Goal: Task Accomplishment & Management: Use online tool/utility

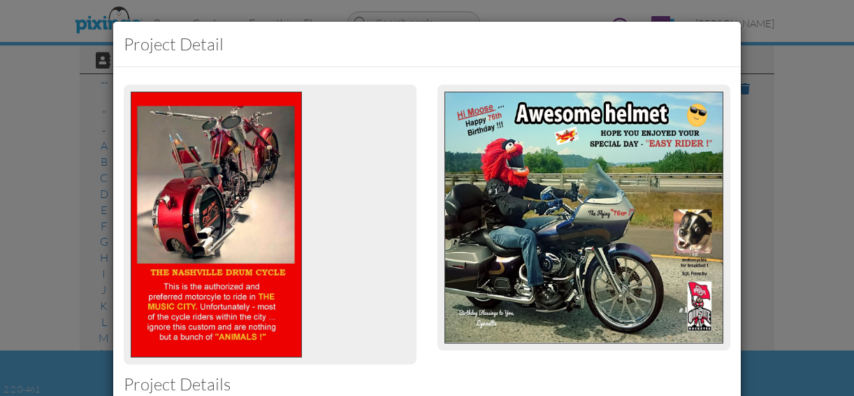
drag, startPoint x: 0, startPoint y: 0, endPoint x: 766, endPoint y: 112, distance: 774.4
click at [768, 109] on div "Project detail Project Details Project # 48183 Close" at bounding box center [427, 198] width 854 height 396
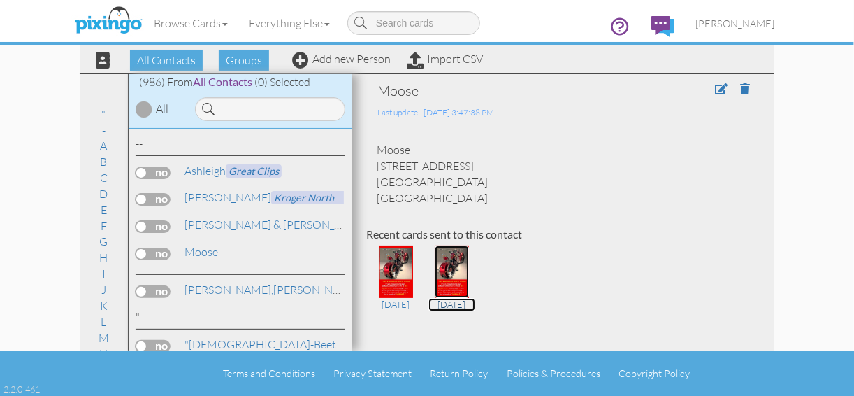
click at [439, 289] on img at bounding box center [452, 271] width 34 height 52
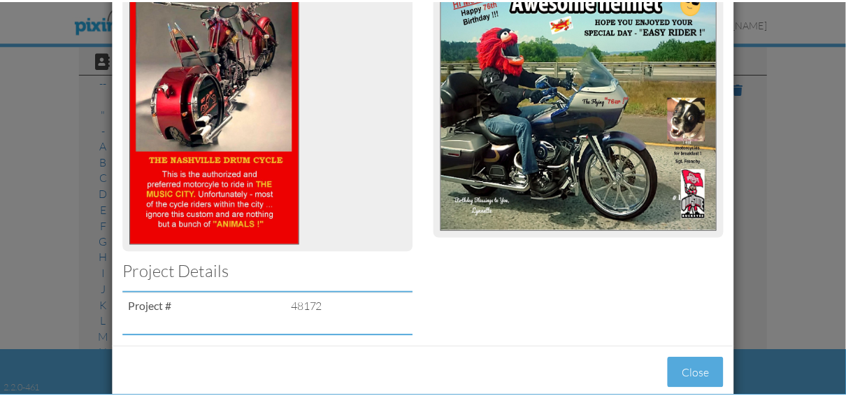
scroll to position [136, 0]
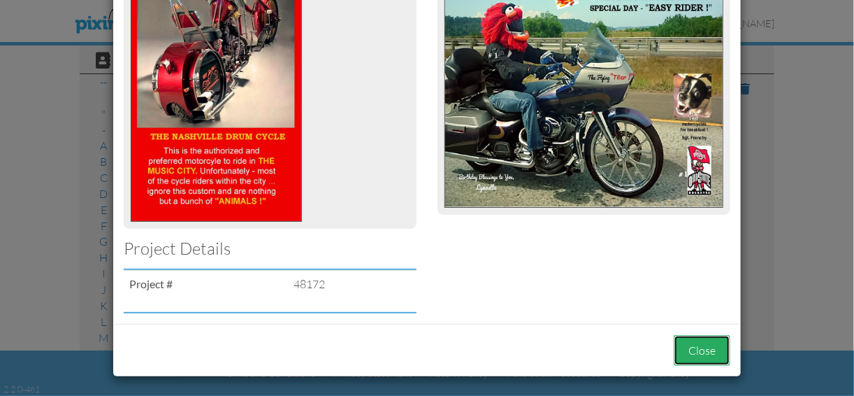
click at [689, 352] on button "Close" at bounding box center [702, 350] width 57 height 31
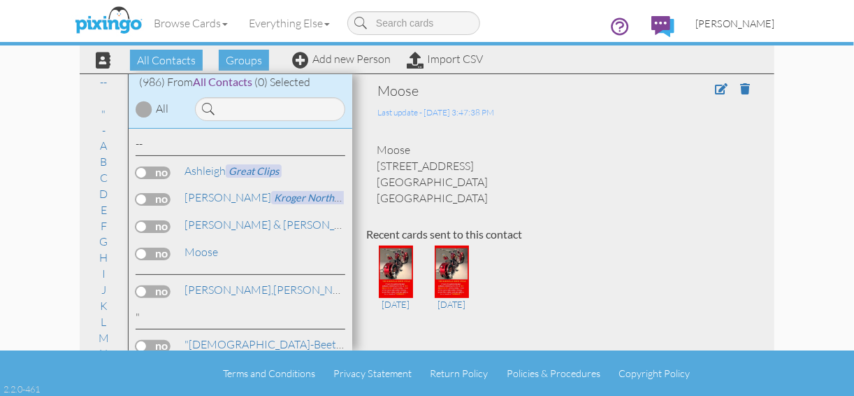
click at [712, 22] on span "[PERSON_NAME]" at bounding box center [735, 23] width 79 height 12
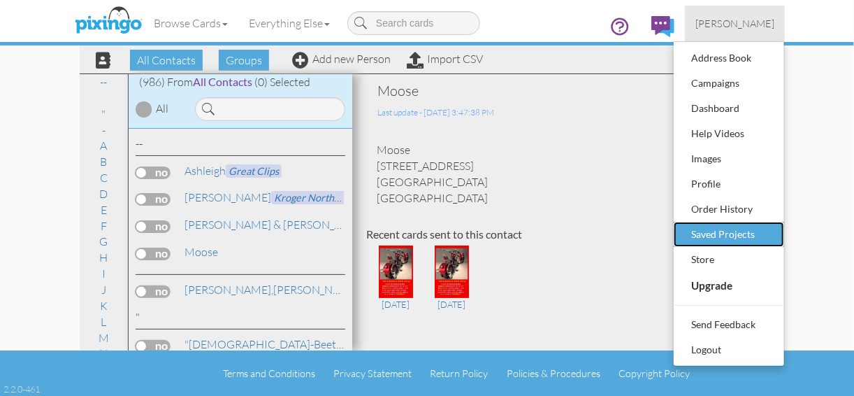
click at [697, 232] on div "Saved Projects" at bounding box center [729, 234] width 82 height 21
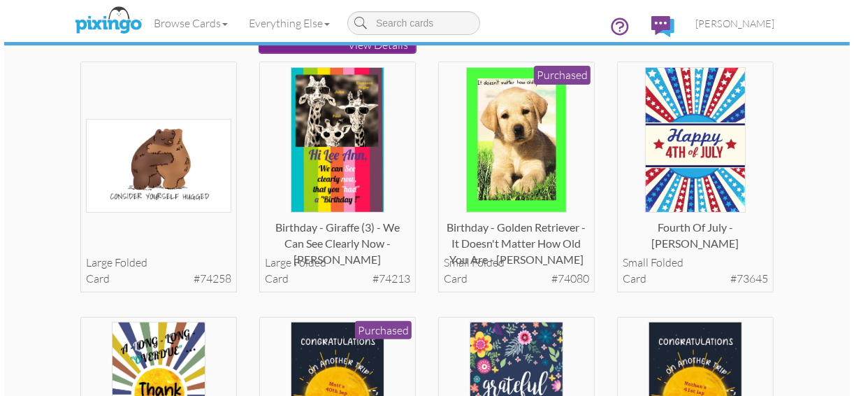
scroll to position [336, 0]
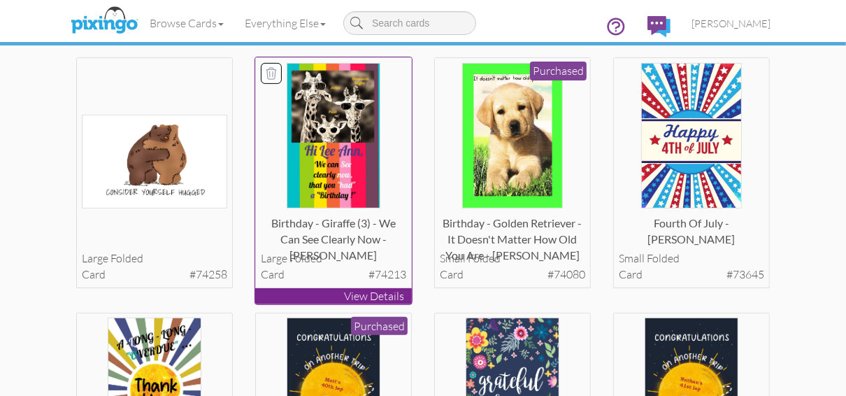
click at [324, 296] on p "View Details" at bounding box center [333, 296] width 157 height 16
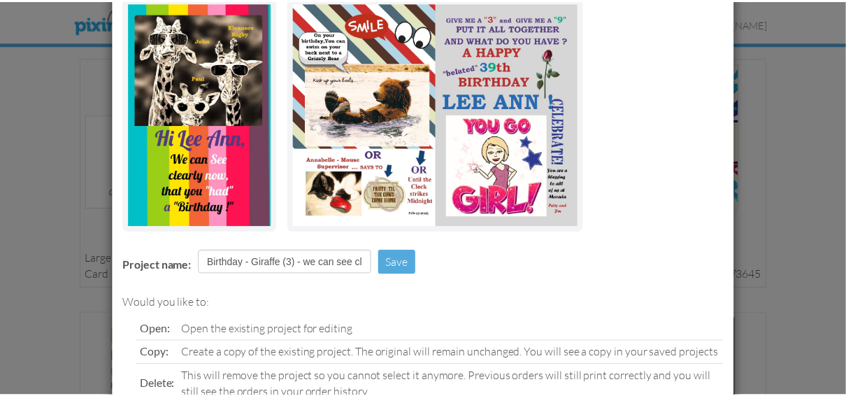
scroll to position [168, 0]
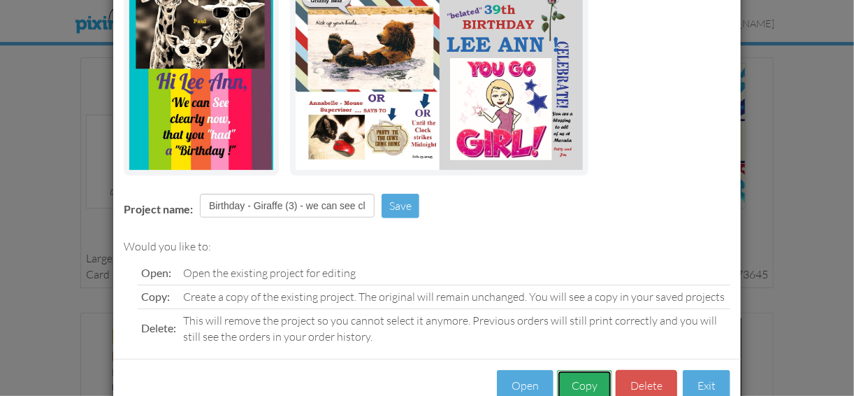
click at [574, 379] on button "Copy" at bounding box center [584, 385] width 55 height 31
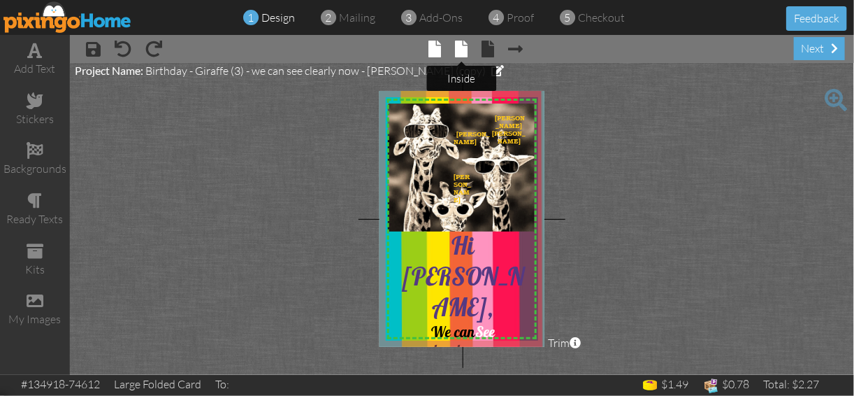
click at [462, 52] on span at bounding box center [462, 49] width 13 height 17
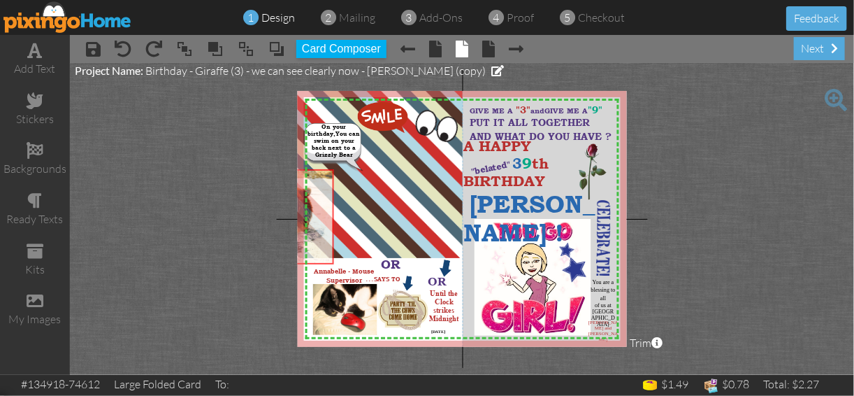
drag, startPoint x: 386, startPoint y: 197, endPoint x: 264, endPoint y: 207, distance: 122.7
click at [264, 207] on project-studio-wrapper "X X X X X X X X X X X X X X X X X X X X X X X X X X X X X X X X X X X X X X X X…" at bounding box center [462, 219] width 784 height 312
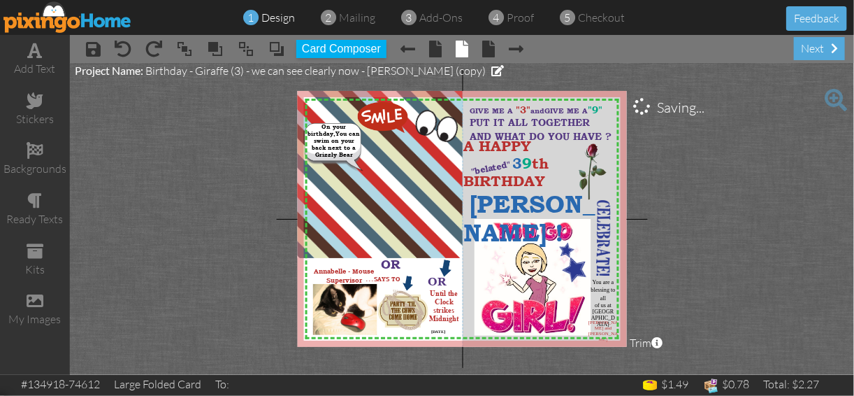
drag, startPoint x: 323, startPoint y: 201, endPoint x: 262, endPoint y: 205, distance: 60.9
click at [262, 205] on project-studio-wrapper "X X X X X X X X X X X X X X X X X X X X X X X X X X X X X X X X X X X X X X X X…" at bounding box center [462, 219] width 784 height 312
click at [316, 129] on div "On your birthday,You can swim on your" at bounding box center [332, 136] width 59 height 21
click at [352, 143] on span "On your birthday,You can swim on your" at bounding box center [333, 136] width 52 height 21
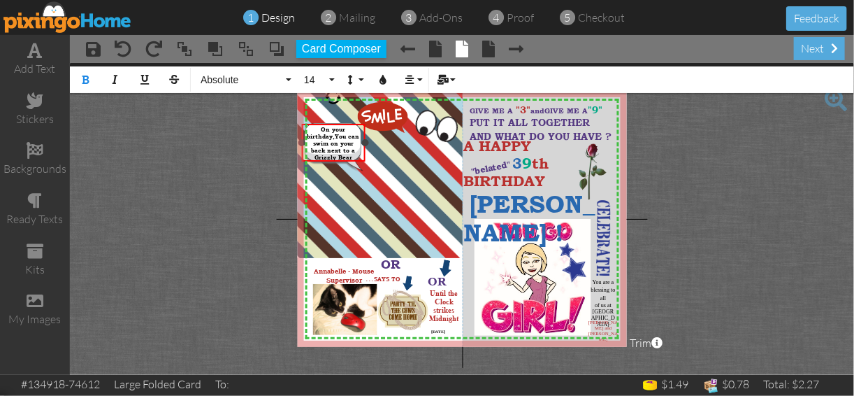
click at [352, 143] on span "On your birthday,You can swim on your" at bounding box center [333, 136] width 52 height 21
click at [339, 152] on div "On your birthday, ​ ​ you can play back next to a Grizzly Bear" at bounding box center [335, 142] width 64 height 39
click at [353, 146] on span "back next to a Grizzly Bear" at bounding box center [335, 146] width 44 height 14
drag, startPoint x: 367, startPoint y: 135, endPoint x: 375, endPoint y: 134, distance: 7.7
click at [370, 134] on div at bounding box center [366, 135] width 7 height 7
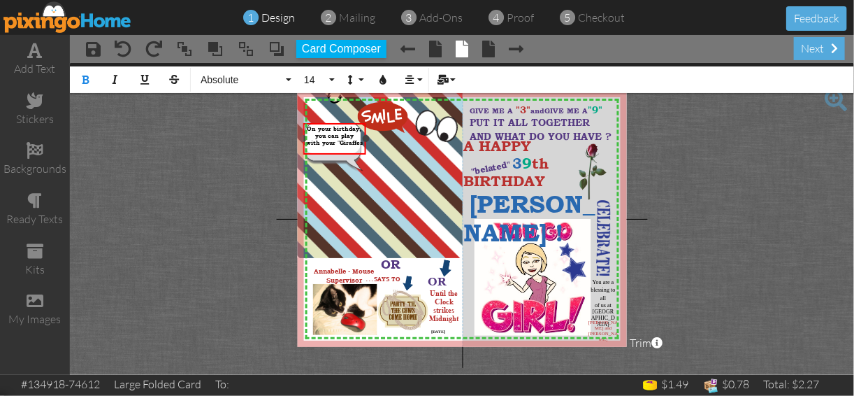
drag, startPoint x: 375, startPoint y: 139, endPoint x: 366, endPoint y: 143, distance: 9.4
click at [366, 143] on div "On your birthday, you can play with your "Giraffes ​ ×" at bounding box center [334, 138] width 63 height 31
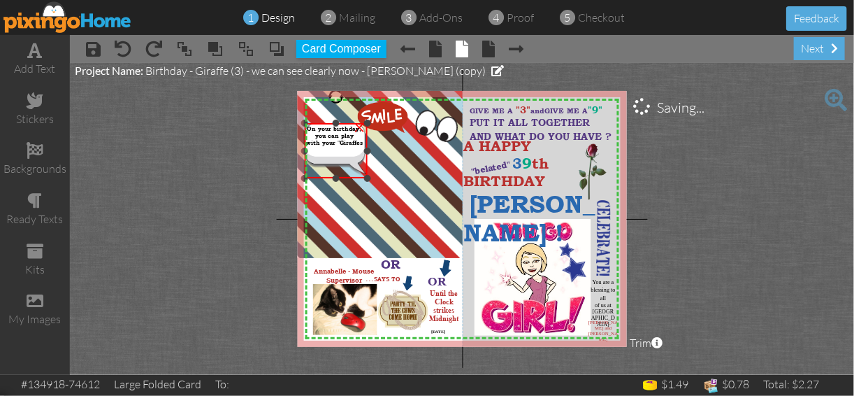
click at [364, 178] on div at bounding box center [367, 178] width 7 height 7
click at [345, 178] on div at bounding box center [334, 149] width 70 height 62
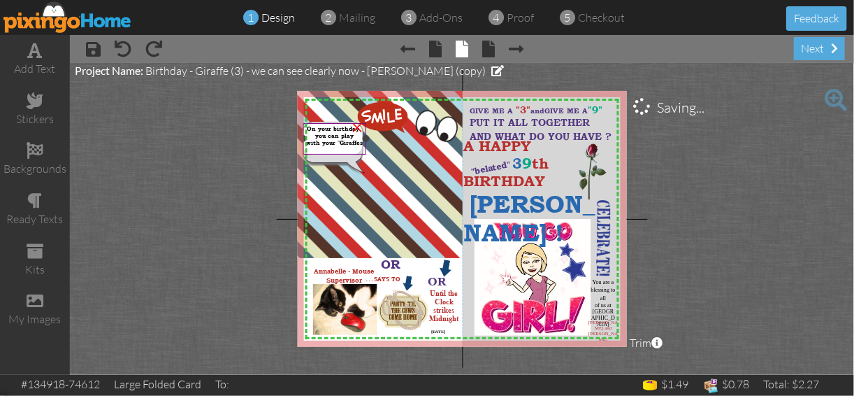
click at [321, 152] on div "On your birthday, you can play with your "Giraffes" at bounding box center [334, 140] width 63 height 34
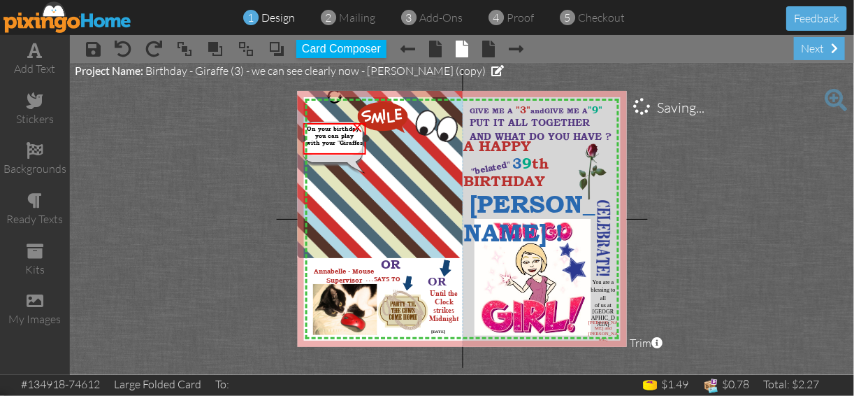
click at [314, 148] on div at bounding box center [334, 150] width 59 height 8
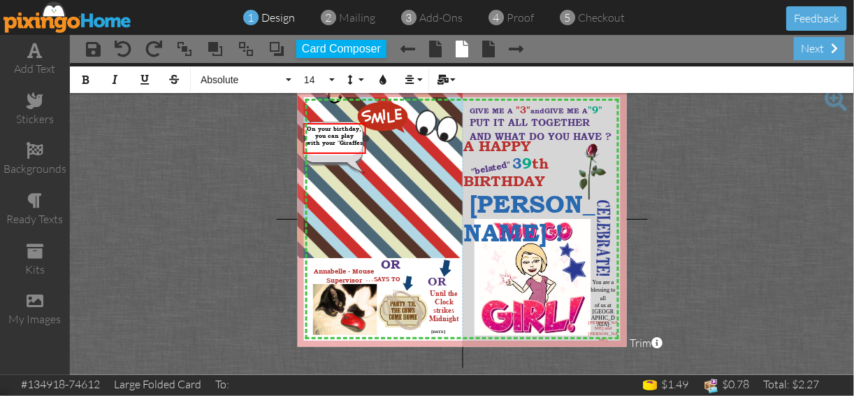
click at [335, 141] on span "with your "Giraffes" at bounding box center [334, 142] width 57 height 7
click at [331, 123] on div "On your birthday, you can play with your ​ ​ "Giraffes" at bounding box center [333, 143] width 63 height 41
click at [345, 148] on span ""Giraffes" at bounding box center [332, 149] width 25 height 7
click at [355, 143] on div "with your" at bounding box center [332, 142] width 59 height 7
click at [355, 141] on div "with your" at bounding box center [332, 142] width 59 height 7
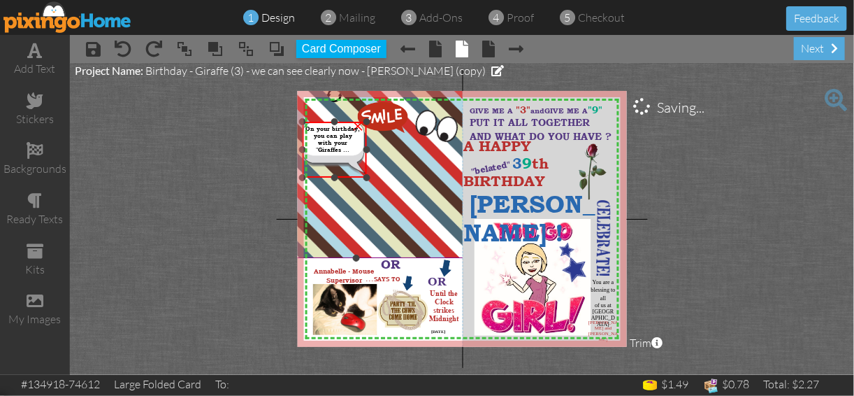
drag, startPoint x: 365, startPoint y: 174, endPoint x: 375, endPoint y: 175, distance: 9.8
click at [375, 175] on div "X X X X X X X X X X X X X X X X X X X X X X X X X X X X X X X X X X X X X X X X…" at bounding box center [462, 219] width 329 height 256
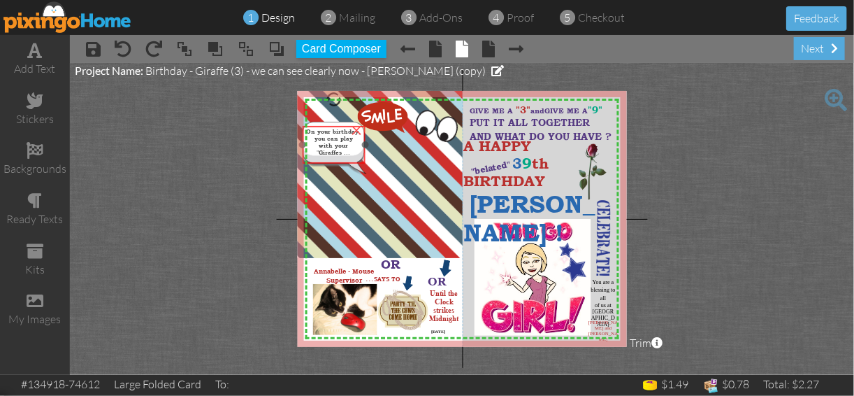
click at [337, 163] on div "On your birthday, you can play with your "Giraffes ..." at bounding box center [334, 146] width 63 height 41
click at [375, 175] on img at bounding box center [357, 93] width 254 height 329
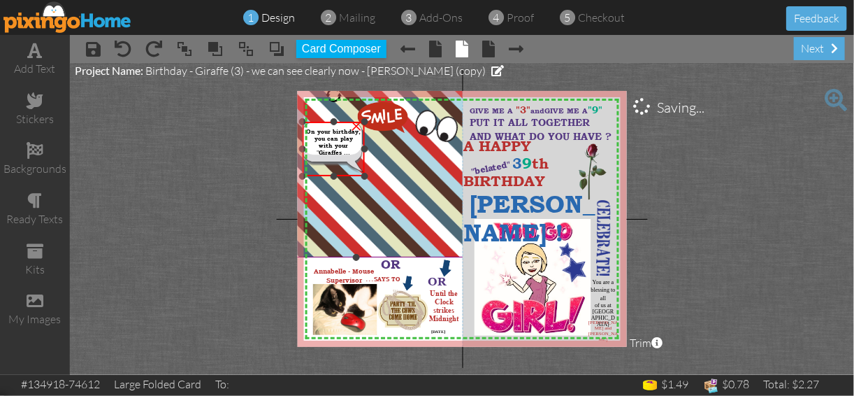
drag, startPoint x: 365, startPoint y: 180, endPoint x: 377, endPoint y: 178, distance: 12.0
click at [377, 178] on div "X X X X X X X X X X X X X X X X X X X X X X X X X X X X X X X X X X X X X X X X…" at bounding box center [462, 219] width 329 height 256
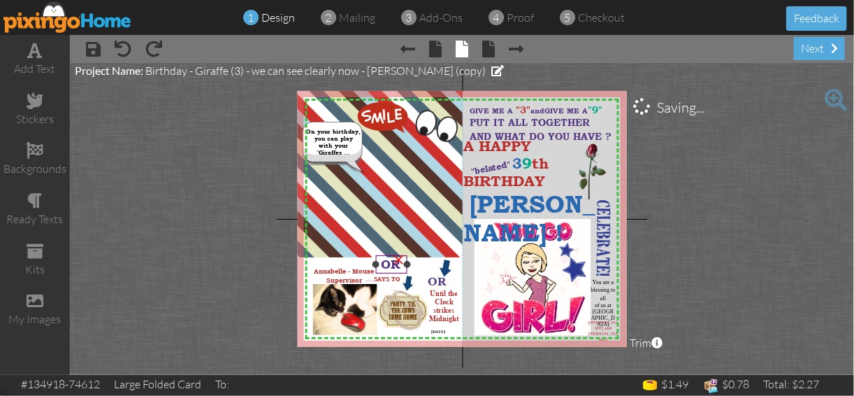
click at [383, 263] on span "OR" at bounding box center [391, 264] width 20 height 14
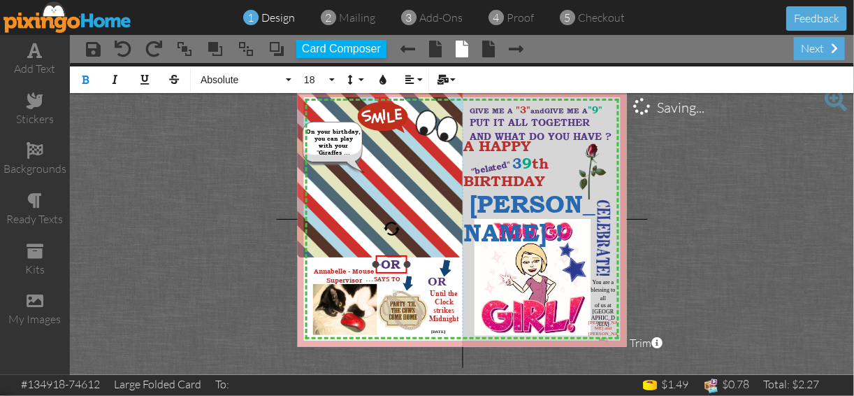
click at [401, 264] on span "OR" at bounding box center [391, 264] width 20 height 14
click at [406, 261] on div "" OR"" ​ ​" at bounding box center [390, 270] width 31 height 32
click at [378, 258] on div "" OR"" ​ ​" at bounding box center [392, 266] width 31 height 32
click at [378, 254] on div "" OR"" ​ ​" at bounding box center [392, 261] width 31 height 32
click at [373, 261] on div at bounding box center [374, 260] width 7 height 7
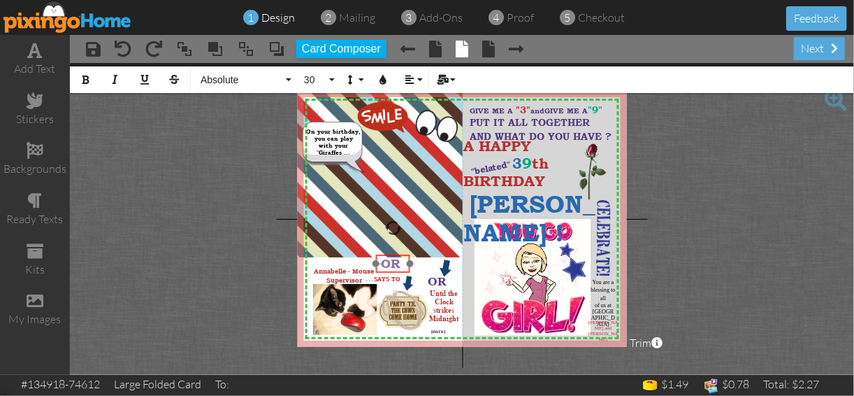
drag, startPoint x: 389, startPoint y: 243, endPoint x: 391, endPoint y: 254, distance: 10.7
click at [391, 254] on div "" OR ​ ​ ×" at bounding box center [393, 263] width 34 height 18
drag, startPoint x: 392, startPoint y: 254, endPoint x: 394, endPoint y: 225, distance: 29.4
click at [394, 225] on div "" OR" ​ ​" at bounding box center [395, 233] width 34 height 18
click at [415, 240] on div "" OR" ×" at bounding box center [397, 233] width 38 height 18
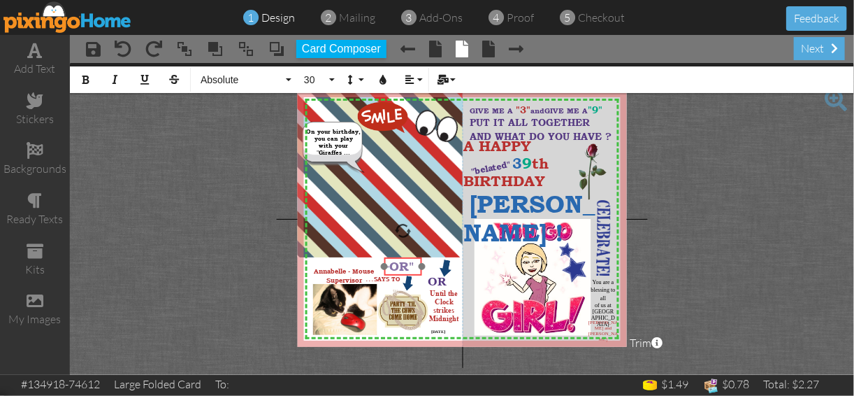
drag, startPoint x: 399, startPoint y: 224, endPoint x: 405, endPoint y: 257, distance: 33.3
click at [405, 257] on div "" OR" ​ ​ ×" at bounding box center [404, 266] width 38 height 18
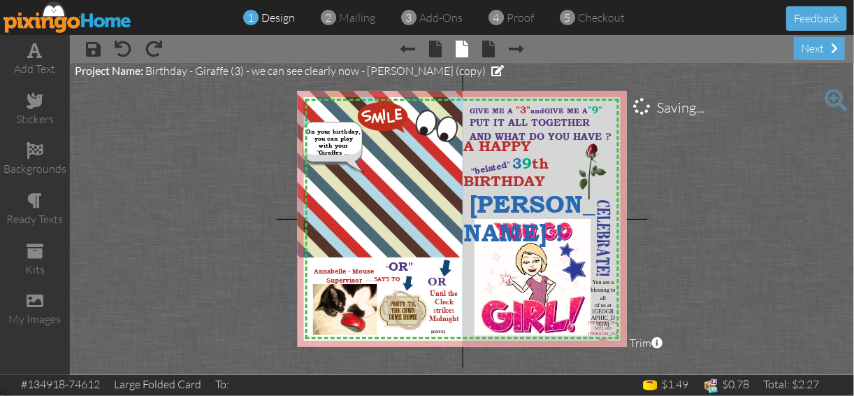
click at [643, 220] on project-studio-wrapper "X X X X X X X X X X X X X X X X X X X X X X X X X X X X X X X X X X X X X X X X…" at bounding box center [462, 219] width 784 height 312
click at [413, 261] on div "×" at bounding box center [413, 260] width 22 height 22
click at [685, 236] on project-studio-wrapper "X X X X X X X X X X X X X X X X X X X X X X X X X X X X X X X X X X X X X X X X…" at bounding box center [462, 219] width 784 height 312
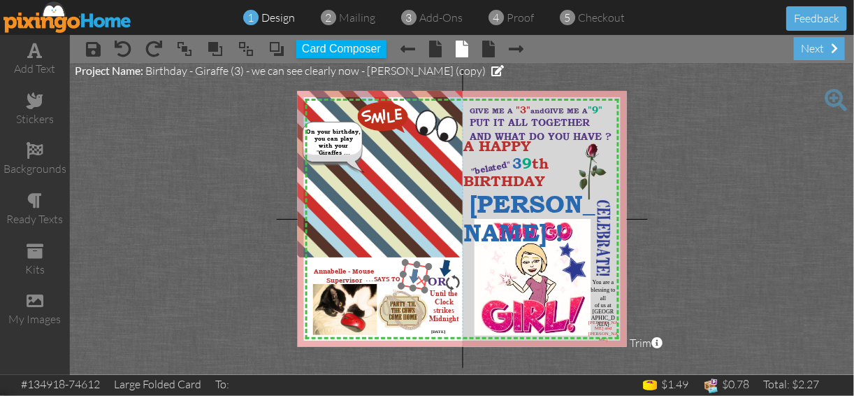
drag, startPoint x: 405, startPoint y: 271, endPoint x: 410, endPoint y: 264, distance: 9.0
click at [410, 264] on img at bounding box center [414, 275] width 27 height 27
click at [409, 267] on img at bounding box center [412, 275] width 27 height 27
click at [636, 254] on project-studio-wrapper "X X X X X X X X X X X X X X X X X X X X X X X X X X X X X X X X X X X X X X X X…" at bounding box center [462, 219] width 784 height 312
drag, startPoint x: 422, startPoint y: 268, endPoint x: 426, endPoint y: 216, distance: 52.6
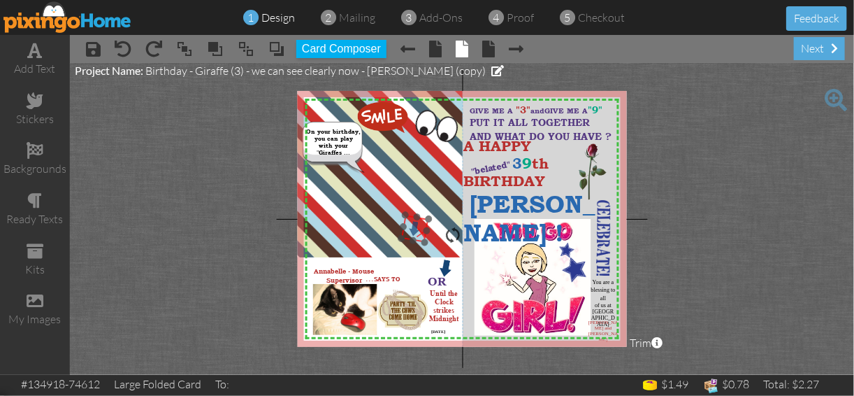
click at [426, 216] on img at bounding box center [414, 228] width 27 height 27
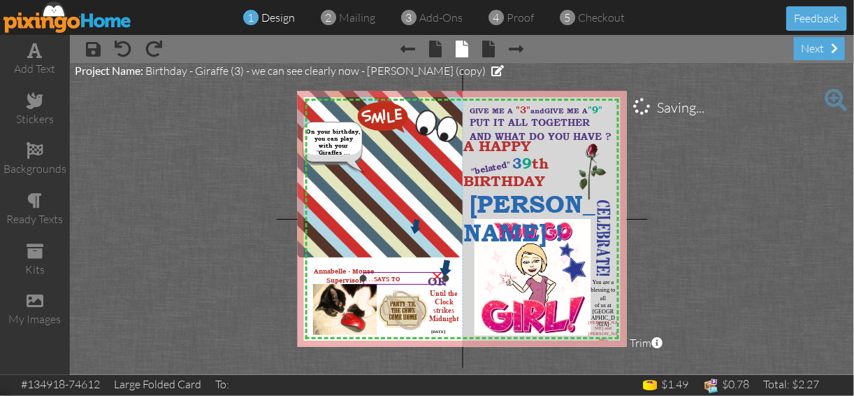
click at [403, 280] on span at bounding box center [402, 278] width 3 height 8
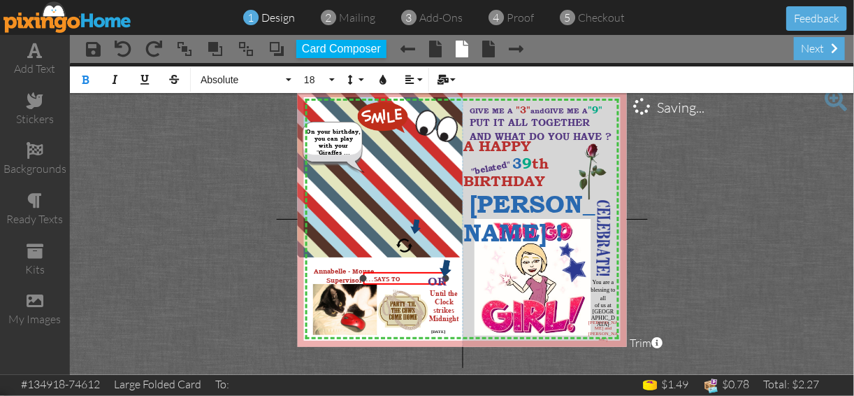
click at [403, 278] on span at bounding box center [402, 278] width 3 height 8
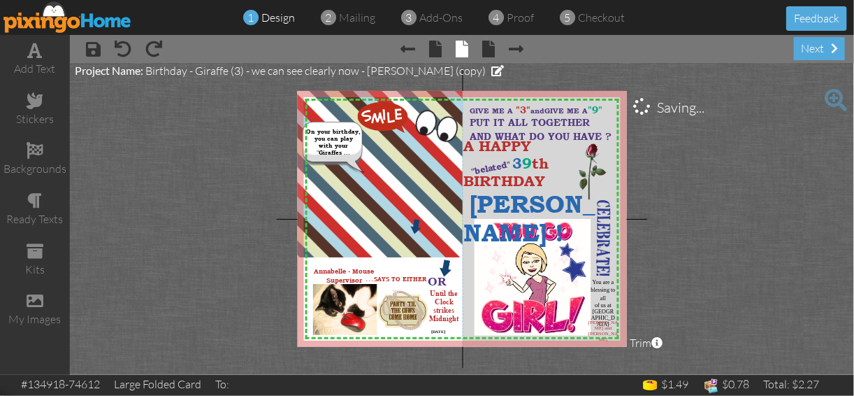
click at [715, 325] on project-studio-wrapper "X X X X X X X X X X X X X X X X X X X X X X X X X X X X X X X X X X X X X X X X…" at bounding box center [462, 219] width 784 height 312
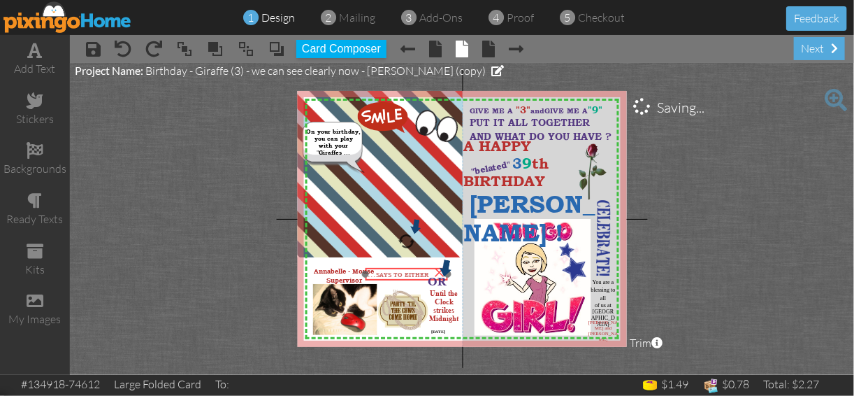
click at [412, 268] on div "... SAYS TO EITHER ×" at bounding box center [407, 274] width 82 height 13
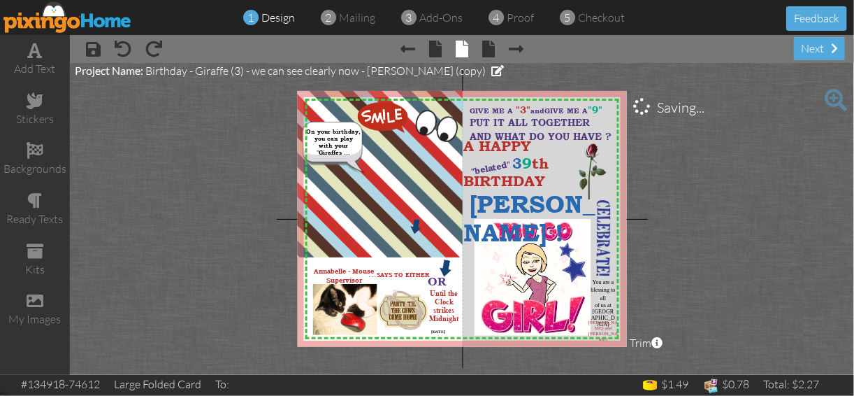
click at [647, 271] on project-studio-wrapper "X X X X X X X X X X X X X X X X X X X X X X X X X X X X X X X X X X X X X X X X…" at bounding box center [462, 219] width 784 height 312
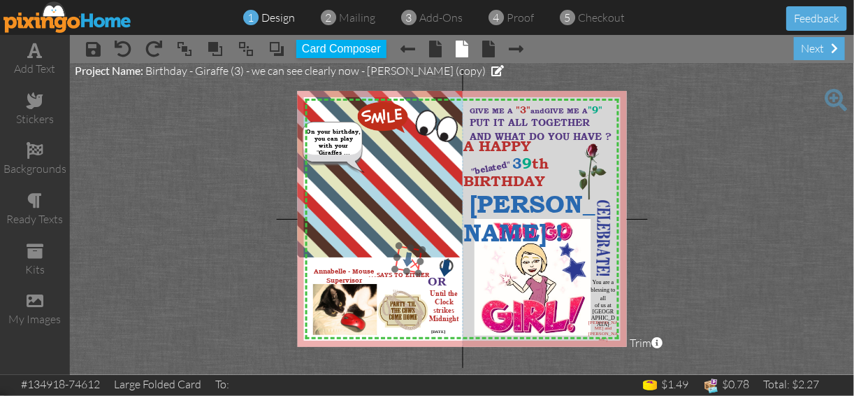
drag, startPoint x: 412, startPoint y: 213, endPoint x: 405, endPoint y: 246, distance: 33.7
click at [405, 246] on div "×" at bounding box center [408, 258] width 27 height 27
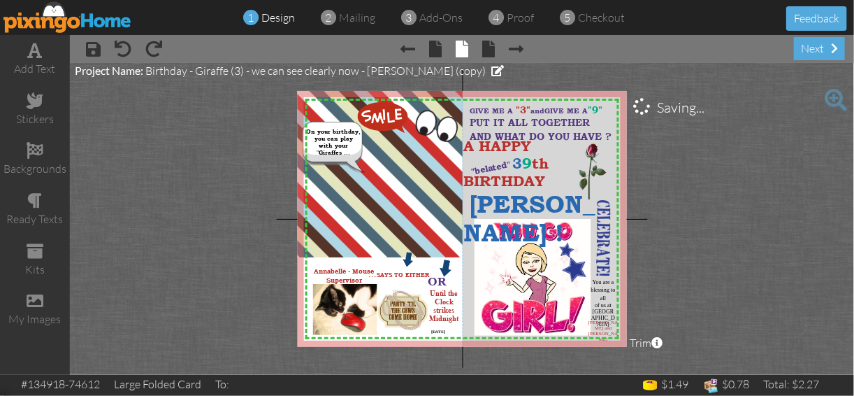
click at [722, 247] on project-studio-wrapper "X X X X X X X X X X X X X X X X X X X X X X X X X X X X X X X X X X X X X X X X…" at bounding box center [462, 219] width 784 height 312
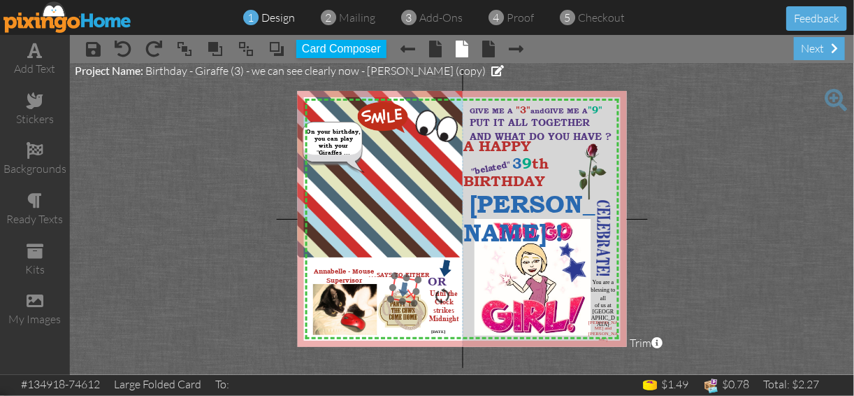
drag, startPoint x: 407, startPoint y: 247, endPoint x: 403, endPoint y: 277, distance: 30.4
click at [403, 277] on img at bounding box center [404, 288] width 27 height 27
click at [663, 240] on project-studio-wrapper "X X X X X X X X X X X X X X X X X X X X X X X X X X X X X X X X X X X X X X X X…" at bounding box center [462, 219] width 784 height 312
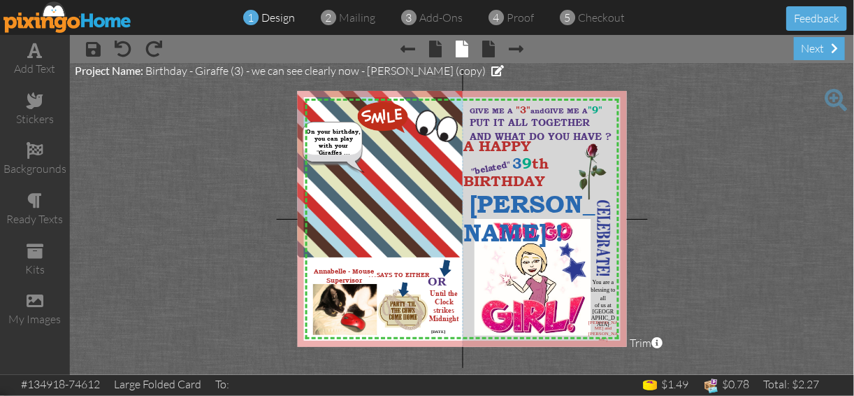
click at [668, 261] on project-studio-wrapper "X X X X X X X X X X X X X X X X X X X X X X X X X X X X X X X X X X X X X X X X…" at bounding box center [462, 219] width 784 height 312
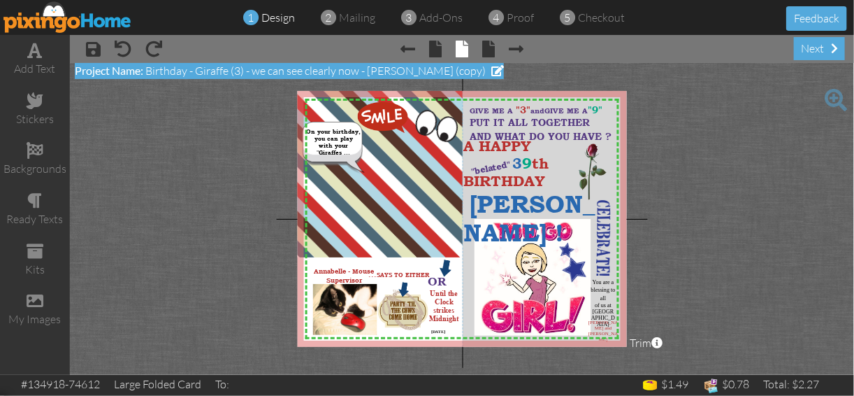
click at [189, 73] on span "Birthday - Giraffe (3) - we can see clearly now - [PERSON_NAME] (copy)" at bounding box center [315, 71] width 340 height 14
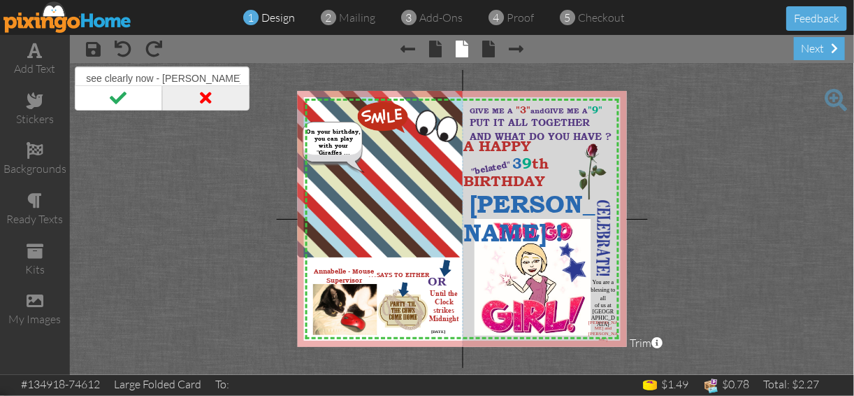
scroll to position [0, 131]
type input "Birthday - Giraffe (3) - we can see clearly now - [PERSON_NAME] (copy # 2)"
click at [120, 94] on span at bounding box center [118, 97] width 87 height 25
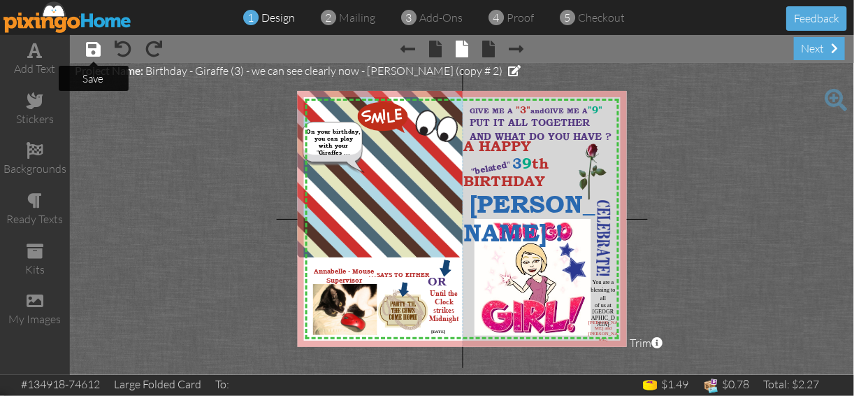
click at [91, 51] on span at bounding box center [93, 49] width 15 height 17
click at [31, 55] on span at bounding box center [35, 50] width 15 height 17
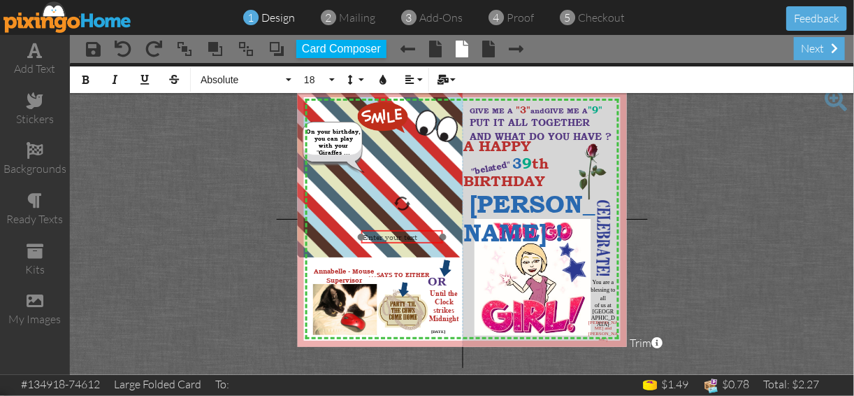
drag, startPoint x: 600, startPoint y: 314, endPoint x: 376, endPoint y: 227, distance: 239.9
click at [376, 227] on div at bounding box center [401, 237] width 89 height 20
click at [83, 80] on icon "button" at bounding box center [86, 80] width 10 height 10
click at [330, 79] on button "18" at bounding box center [317, 79] width 41 height 27
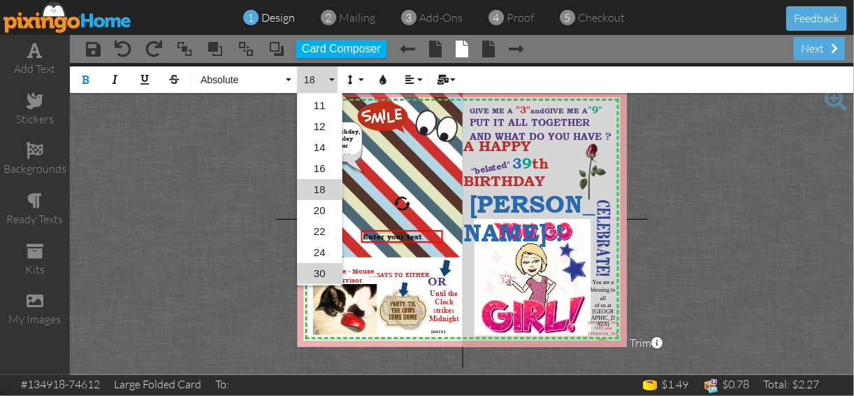
click at [318, 271] on link "30" at bounding box center [319, 273] width 45 height 21
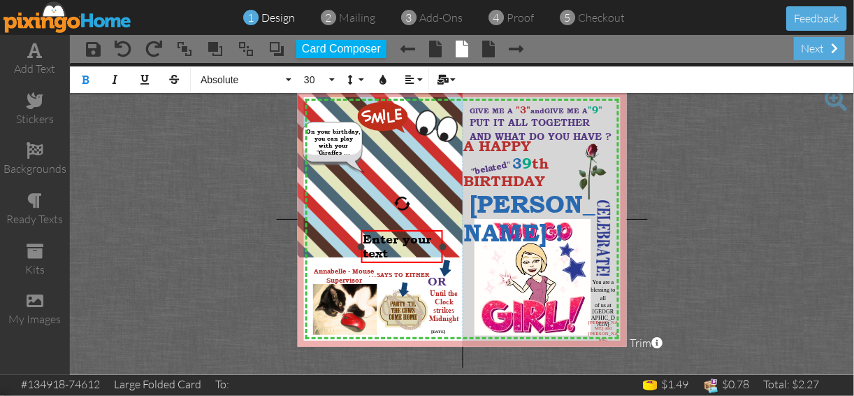
click at [402, 237] on span "Enter your text" at bounding box center [397, 246] width 69 height 28
click at [387, 255] on span "BUTyour text" at bounding box center [390, 246] width 55 height 28
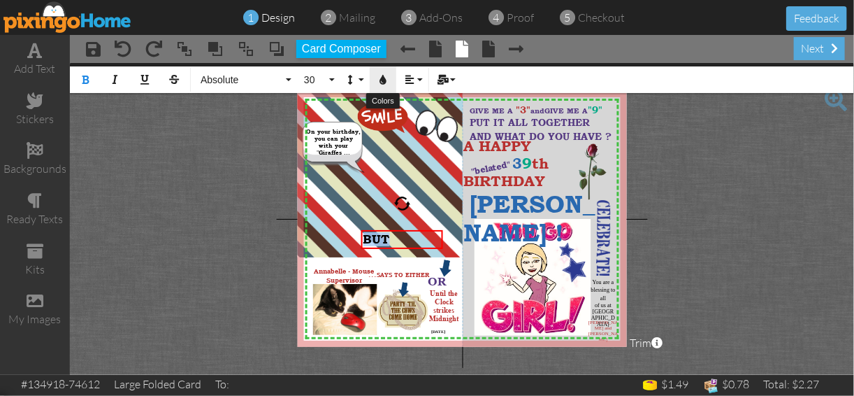
click at [382, 78] on icon "button" at bounding box center [383, 80] width 10 height 10
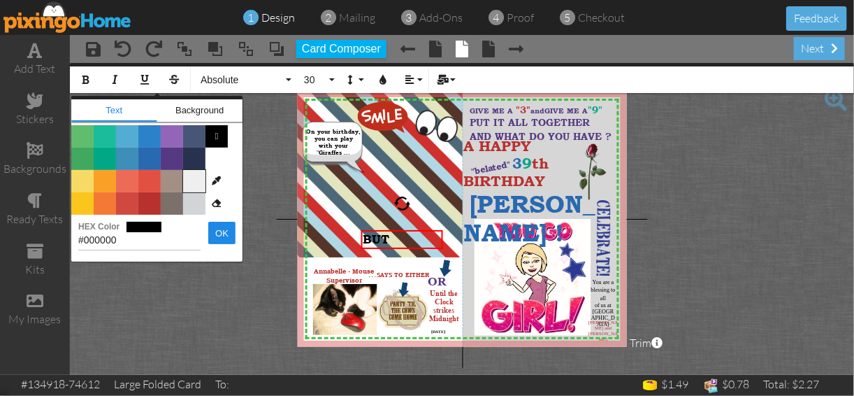
click at [190, 180] on span "Color #EFEFEF" at bounding box center [194, 181] width 22 height 22
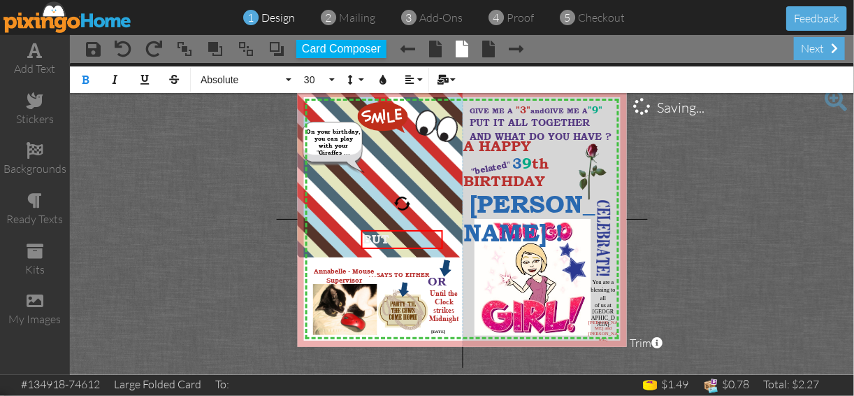
click at [656, 226] on project-studio-wrapper "X X X X X X X X X X X X X X X X X X X X X X X X X X X X X X X X X X X X X X X X…" at bounding box center [462, 219] width 784 height 312
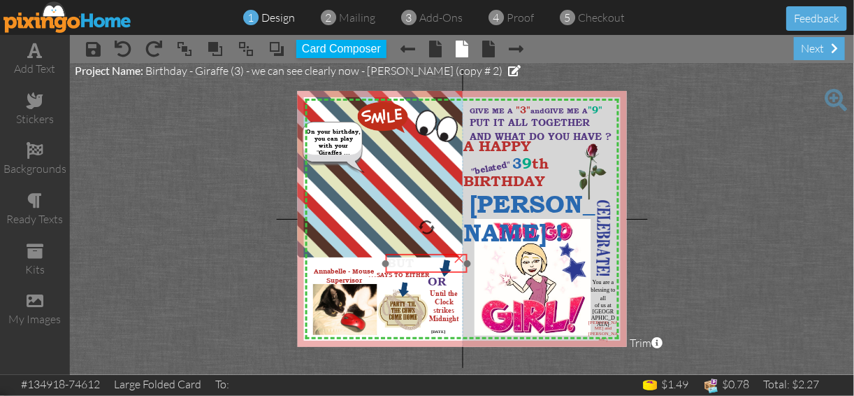
drag, startPoint x: 379, startPoint y: 231, endPoint x: 403, endPoint y: 255, distance: 34.1
click at [403, 255] on div "BUT" at bounding box center [426, 263] width 82 height 18
click at [419, 265] on div "BUT" at bounding box center [426, 263] width 78 height 14
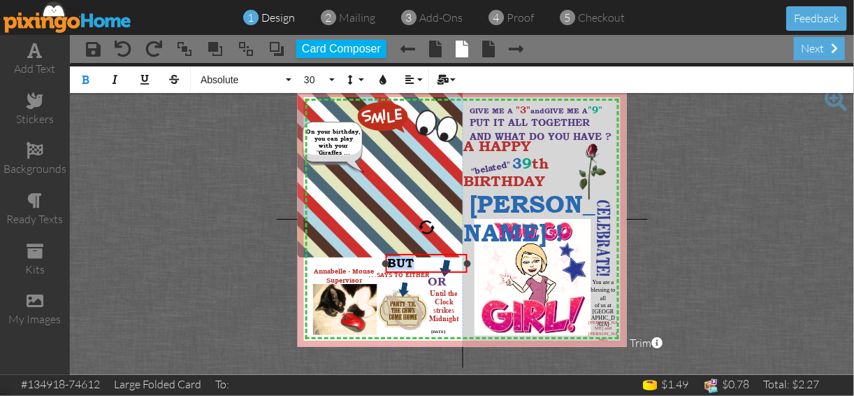
click at [419, 265] on div "BUT" at bounding box center [426, 263] width 78 height 14
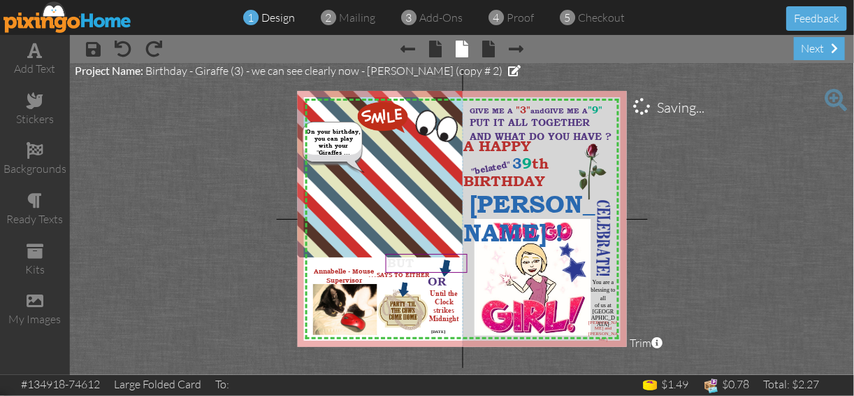
click at [746, 200] on project-studio-wrapper "X X X X X X X X X X X X X X X X X X X X X X X X X X X X X X X X X X X X X X X X…" at bounding box center [462, 219] width 784 height 312
click at [123, 48] on span at bounding box center [123, 49] width 17 height 17
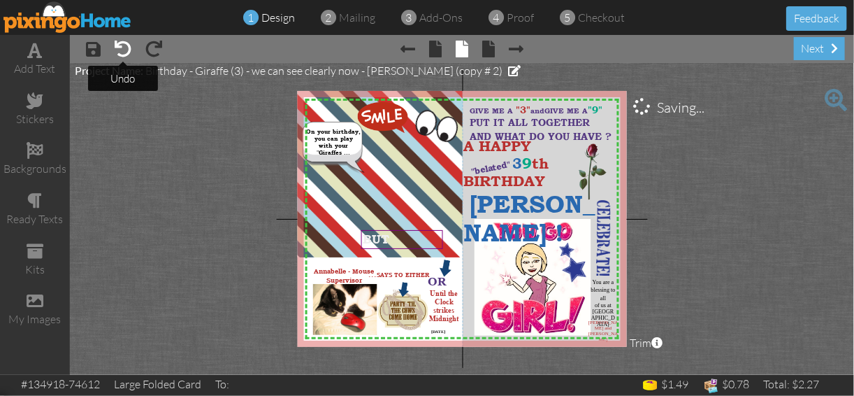
click at [125, 48] on span at bounding box center [123, 49] width 17 height 17
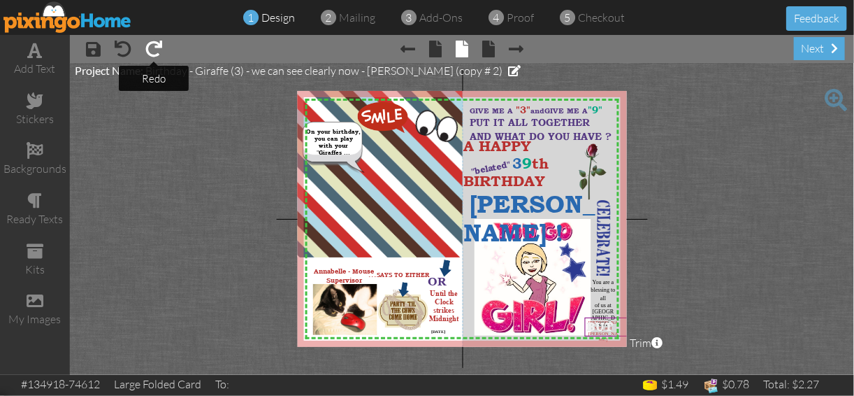
click at [151, 50] on span at bounding box center [153, 49] width 17 height 17
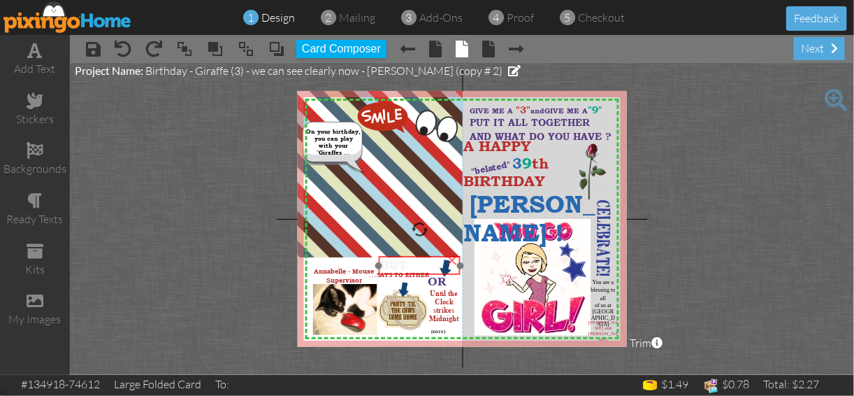
drag, startPoint x: 373, startPoint y: 229, endPoint x: 391, endPoint y: 255, distance: 31.2
click at [391, 255] on div at bounding box center [419, 264] width 89 height 25
click at [408, 266] on div "BUT" at bounding box center [419, 265] width 78 height 14
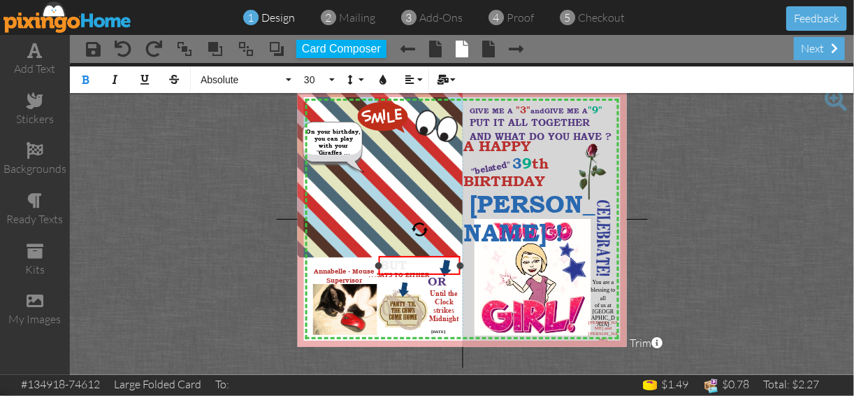
click at [408, 266] on div "BUT" at bounding box center [419, 265] width 78 height 14
click at [408, 264] on div "BUT" at bounding box center [419, 265] width 78 height 14
click at [380, 80] on icon "button" at bounding box center [383, 80] width 10 height 10
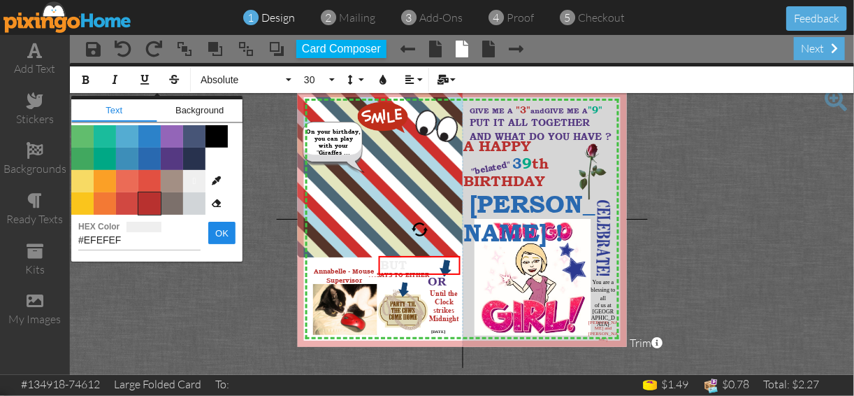
click at [149, 201] on span "Color #B8312F" at bounding box center [149, 203] width 22 height 22
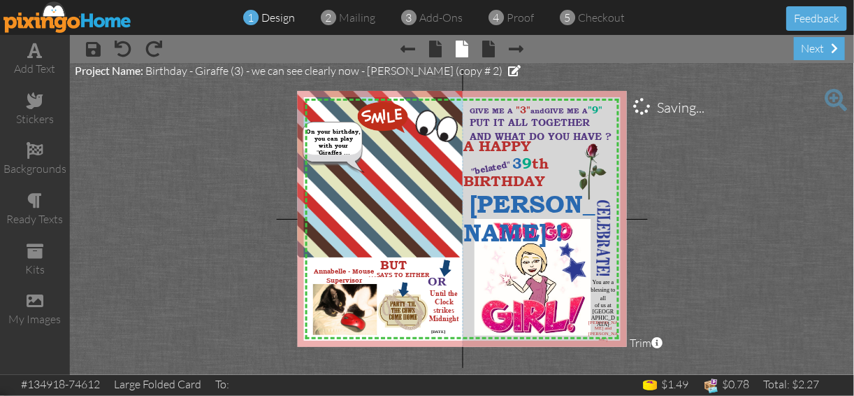
click at [778, 187] on project-studio-wrapper "X X X X X X X X X X X X X X X X X X X X X X X X X X X X X X X X X X X X X X X X…" at bounding box center [462, 219] width 784 height 312
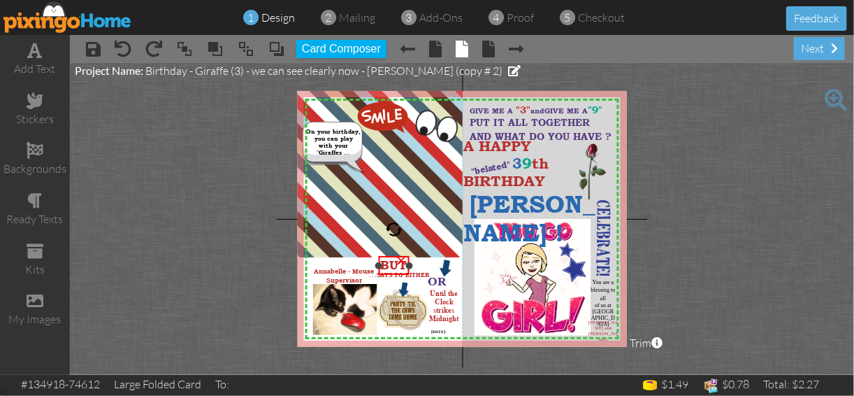
drag, startPoint x: 462, startPoint y: 264, endPoint x: 411, endPoint y: 271, distance: 51.5
click at [410, 271] on div "BUT ×" at bounding box center [393, 265] width 31 height 18
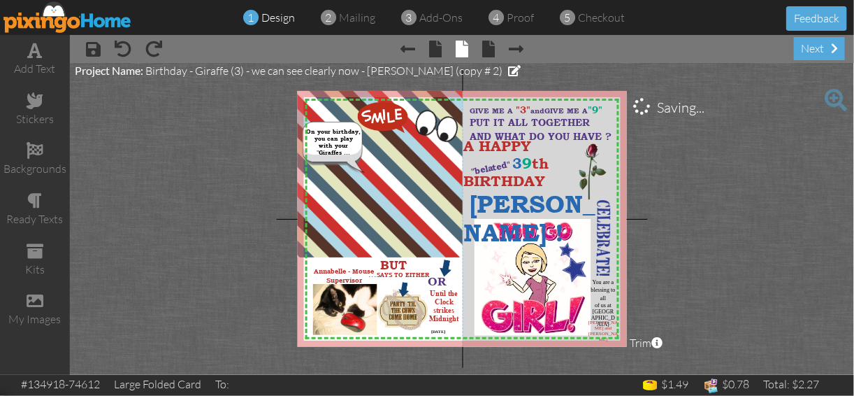
click at [777, 185] on project-studio-wrapper "X X X X X X X X X X X X X X X X X X X X X X X X X X X X X X X X X X X X X X X X…" at bounding box center [462, 219] width 784 height 312
click at [834, 99] on span at bounding box center [836, 100] width 22 height 22
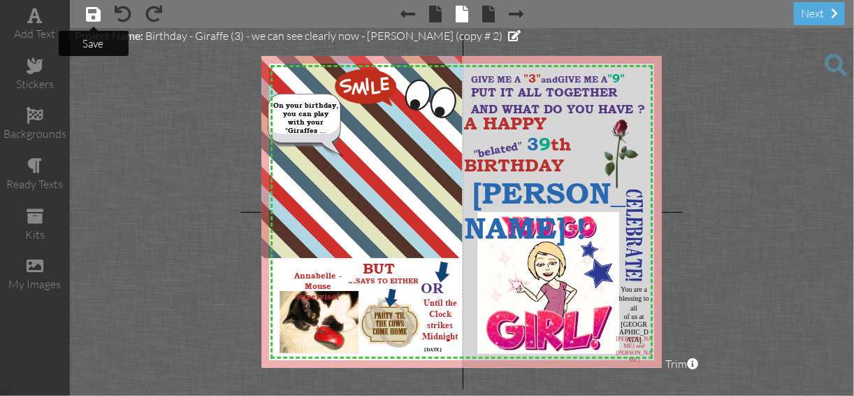
click at [86, 15] on span at bounding box center [93, 14] width 15 height 17
click at [831, 62] on span at bounding box center [836, 65] width 22 height 22
